Goal: Consume media (video, audio): Consume media (video, audio)

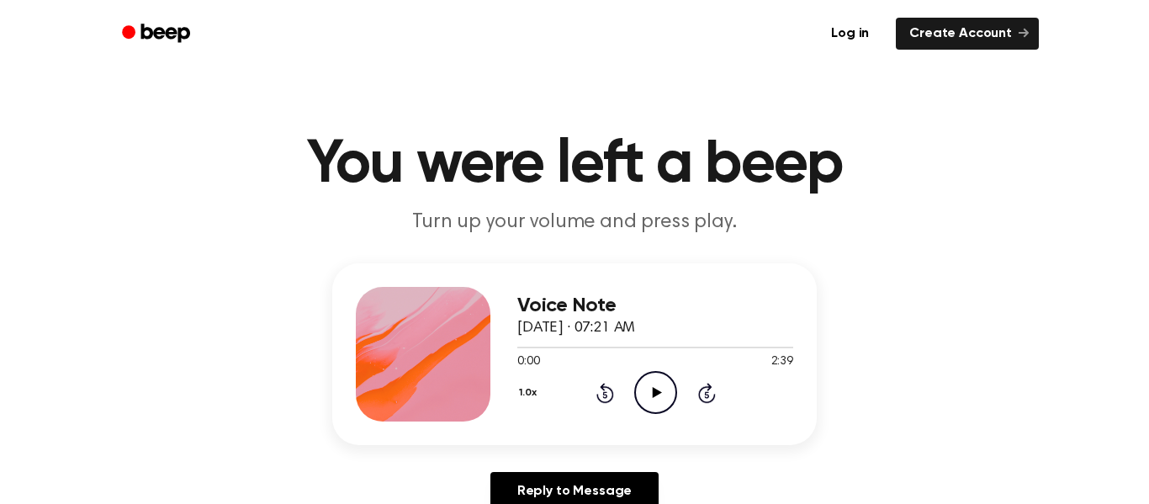
click at [655, 398] on icon "Play Audio" at bounding box center [655, 392] width 43 height 43
click at [655, 398] on icon "Pause Audio" at bounding box center [655, 392] width 43 height 43
click at [655, 398] on icon "Play Audio" at bounding box center [655, 392] width 43 height 43
click at [655, 398] on icon "Pause Audio" at bounding box center [655, 392] width 43 height 43
click at [655, 398] on icon "Play Audio" at bounding box center [655, 392] width 43 height 43
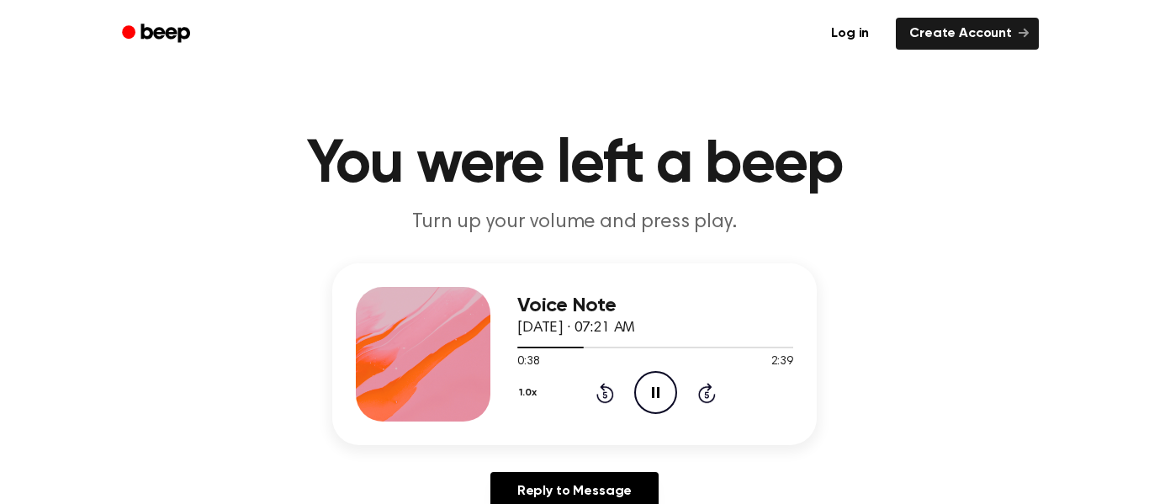
click at [655, 398] on icon "Pause Audio" at bounding box center [655, 392] width 43 height 43
click at [655, 398] on icon "Play Audio" at bounding box center [655, 392] width 43 height 43
click at [655, 398] on icon "Pause Audio" at bounding box center [655, 392] width 43 height 43
click at [655, 398] on icon "Play Audio" at bounding box center [655, 392] width 43 height 43
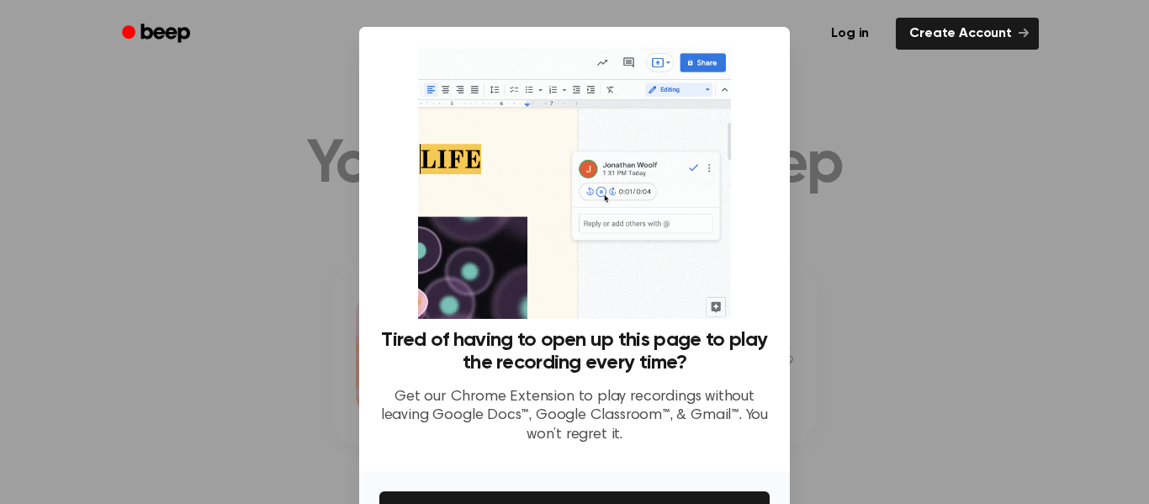
click at [973, 423] on div at bounding box center [574, 252] width 1149 height 504
click at [959, 416] on div at bounding box center [574, 252] width 1149 height 504
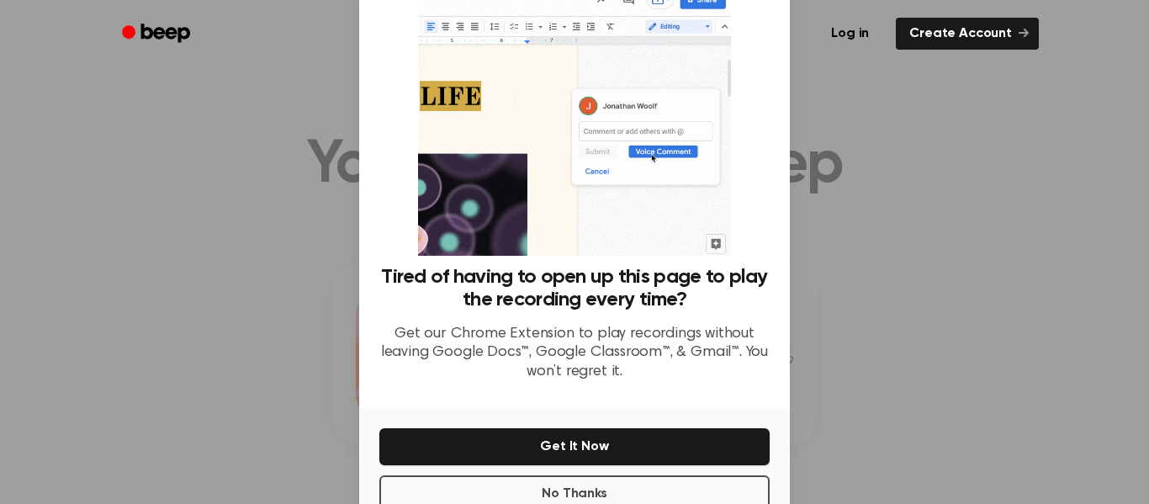
scroll to position [77, 0]
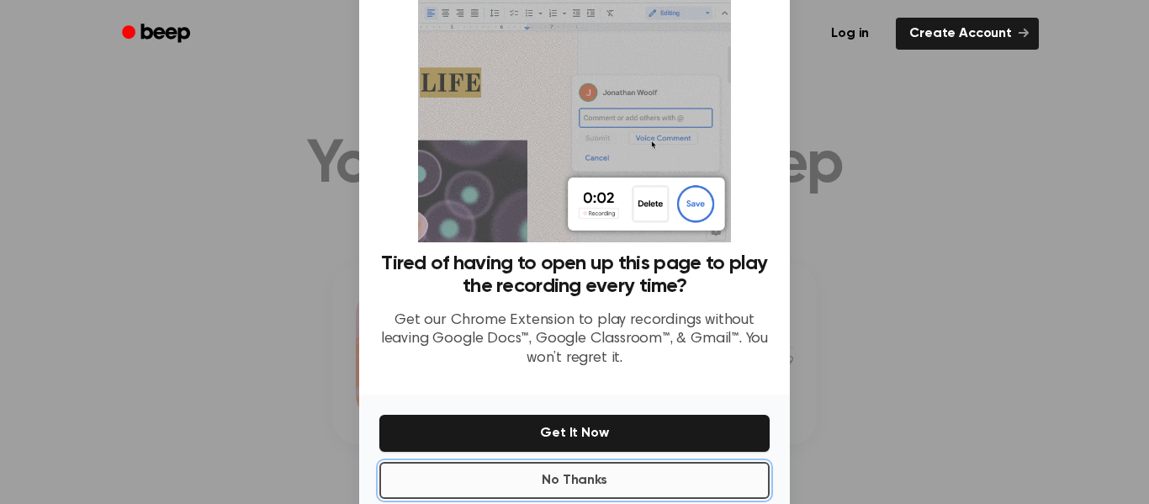
click at [614, 474] on button "No Thanks" at bounding box center [574, 480] width 390 height 37
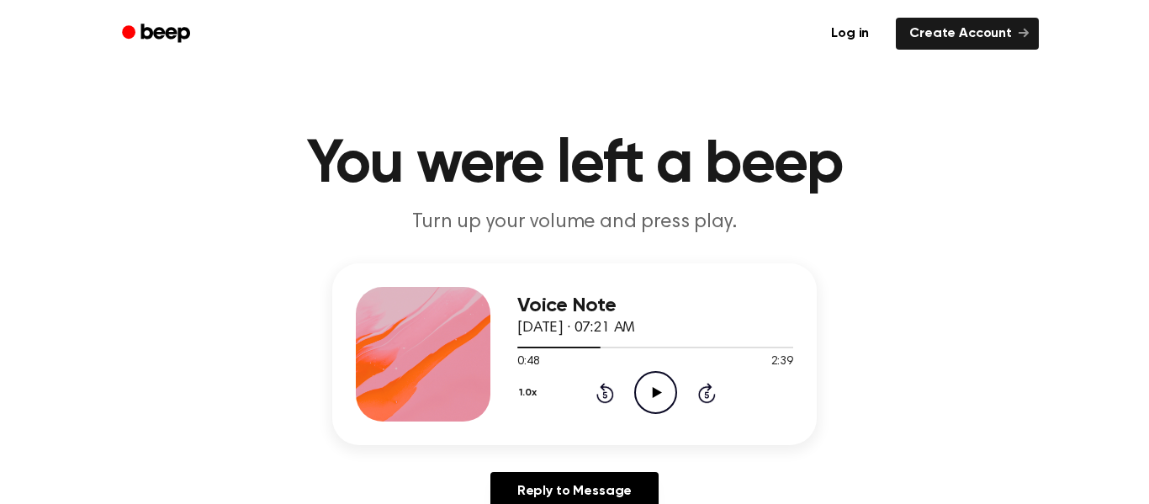
click at [659, 395] on icon "Play Audio" at bounding box center [655, 392] width 43 height 43
click at [600, 396] on icon "Rewind 5 seconds" at bounding box center [605, 393] width 19 height 22
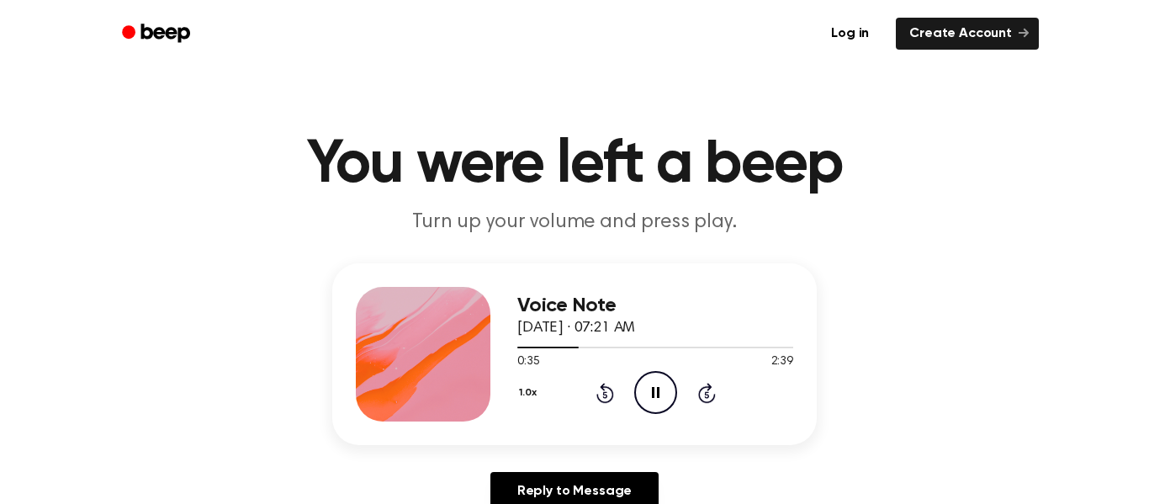
click at [600, 396] on icon "Rewind 5 seconds" at bounding box center [605, 393] width 19 height 22
click at [708, 405] on div "1.0x Rewind 5 seconds Pause Audio Skip 5 seconds" at bounding box center [655, 392] width 276 height 43
click at [707, 398] on icon at bounding box center [706, 394] width 4 height 7
click at [665, 394] on icon "Pause Audio" at bounding box center [655, 392] width 43 height 43
click at [665, 394] on icon "Play Audio" at bounding box center [655, 392] width 43 height 43
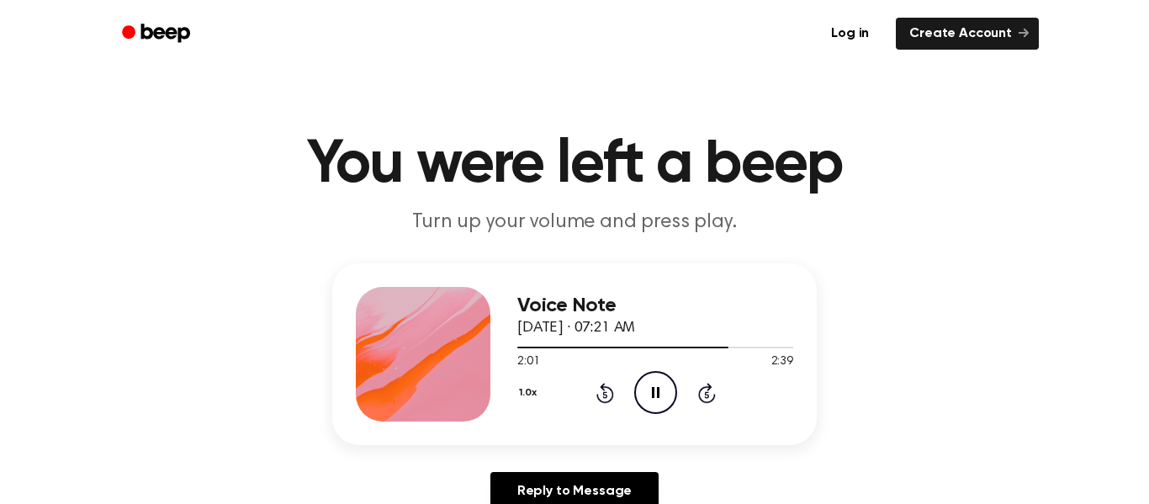
click at [665, 394] on icon "Pause Audio" at bounding box center [655, 392] width 43 height 43
